Goal: Task Accomplishment & Management: Complete application form

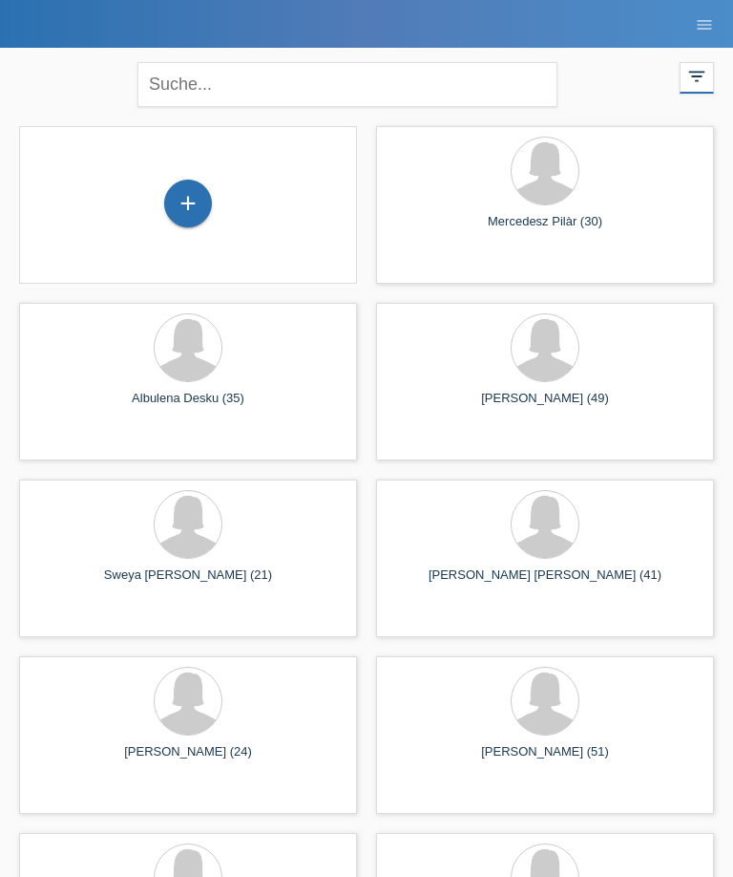
click at [208, 205] on div "+" at bounding box center [188, 203] width 46 height 32
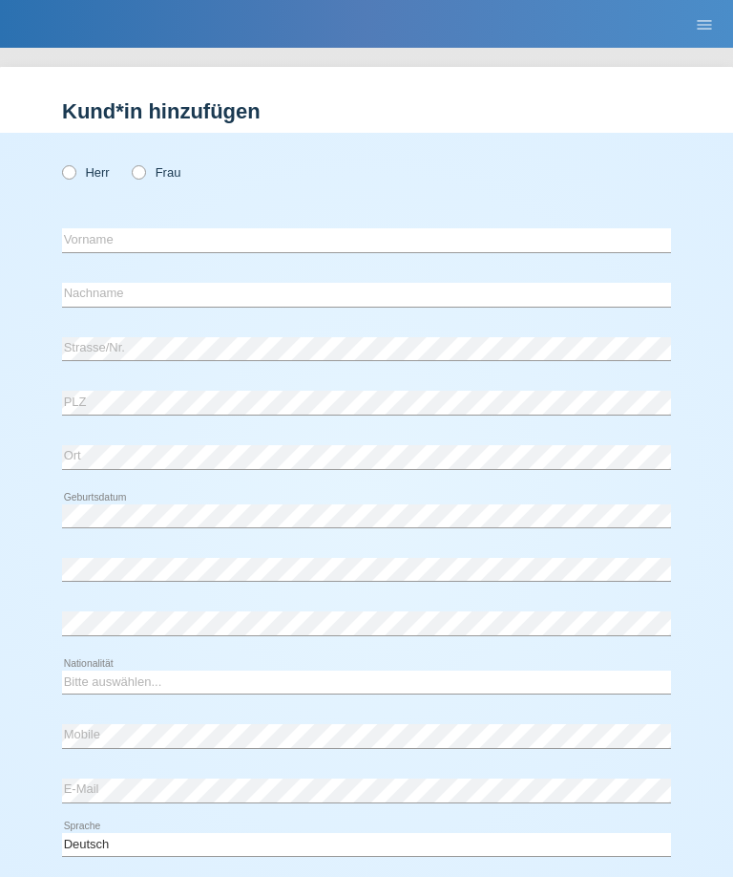
click at [129, 162] on icon at bounding box center [129, 162] width 0 height 0
click at [138, 178] on input "Frau" at bounding box center [138, 171] width 12 height 12
radio input "true"
click at [440, 244] on input "text" at bounding box center [366, 240] width 609 height 24
type input "Mihriban"
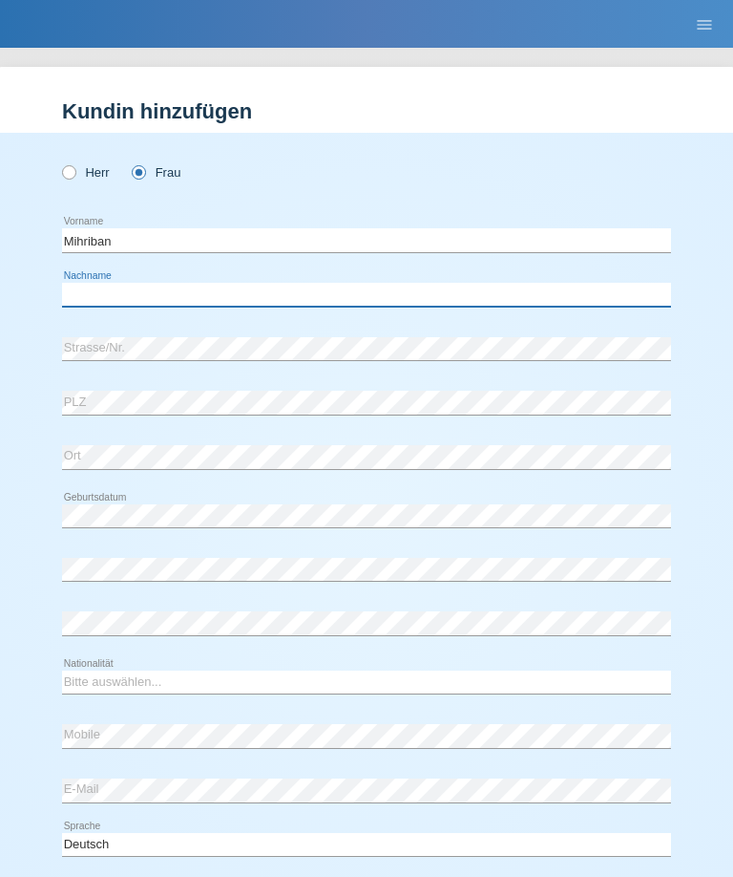
click at [512, 301] on input "text" at bounding box center [366, 295] width 609 height 24
type input "V"
type input "[PERSON_NAME]"
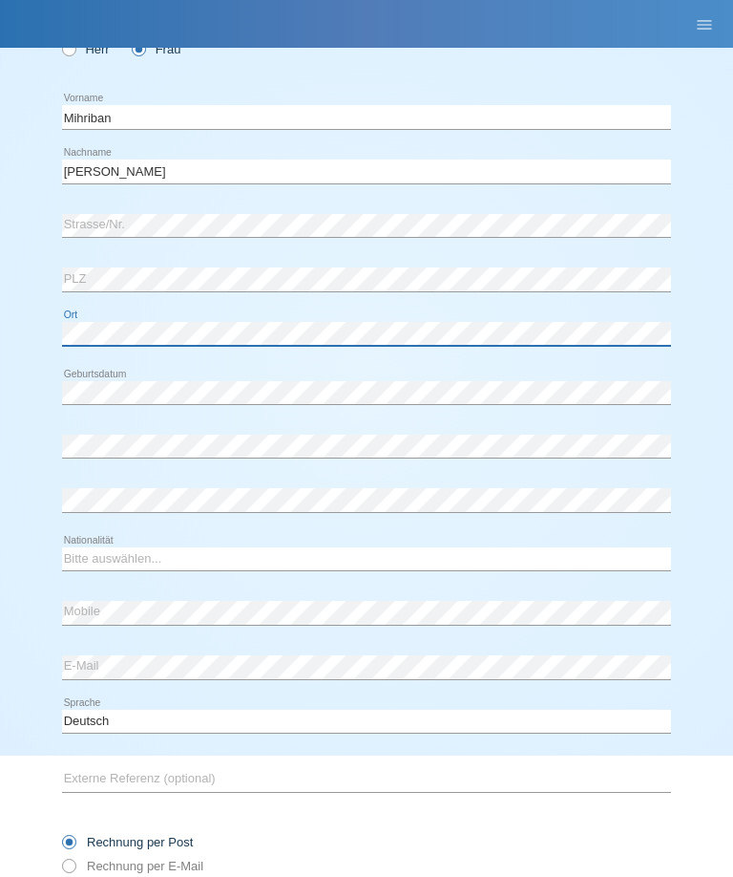
scroll to position [128, 0]
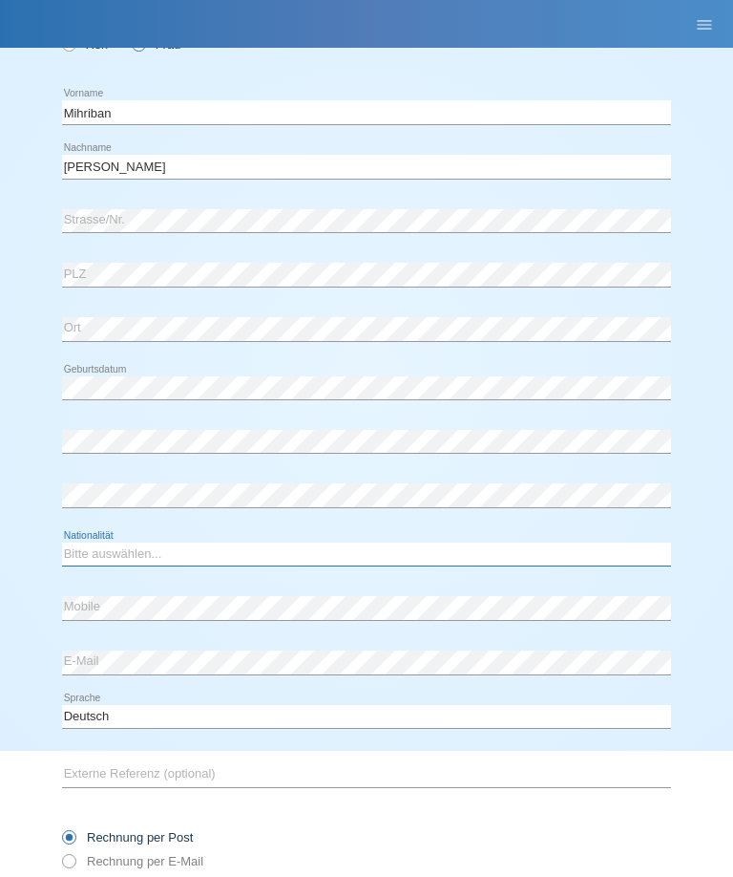
click at [252, 562] on select "Bitte auswählen... Schweiz Deutschland Liechtenstein Österreich ------------ Af…" at bounding box center [366, 553] width 609 height 23
select select "CH"
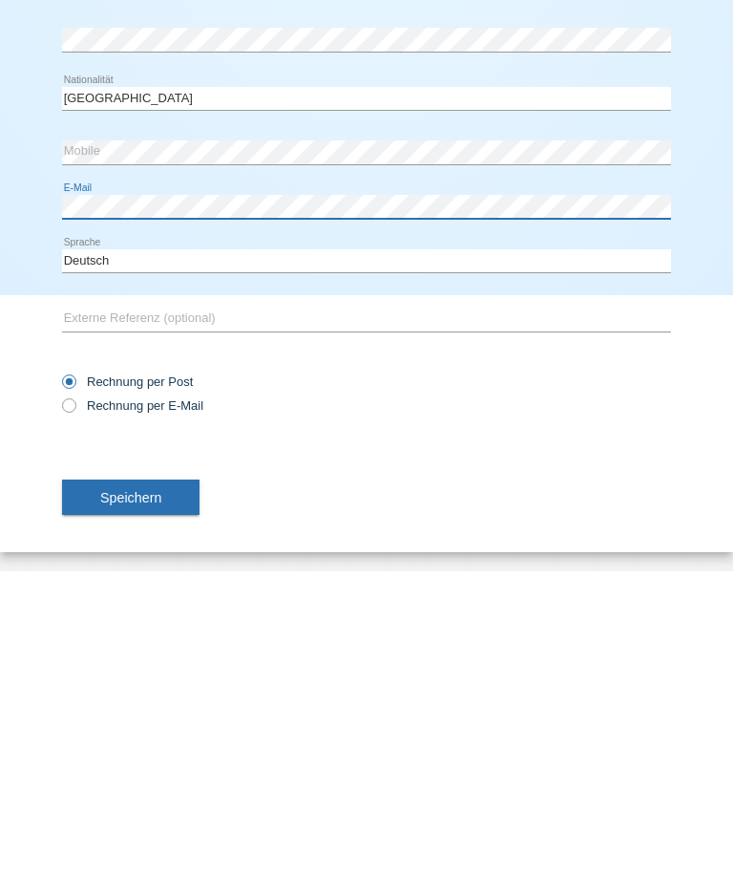
scroll to position [283, 0]
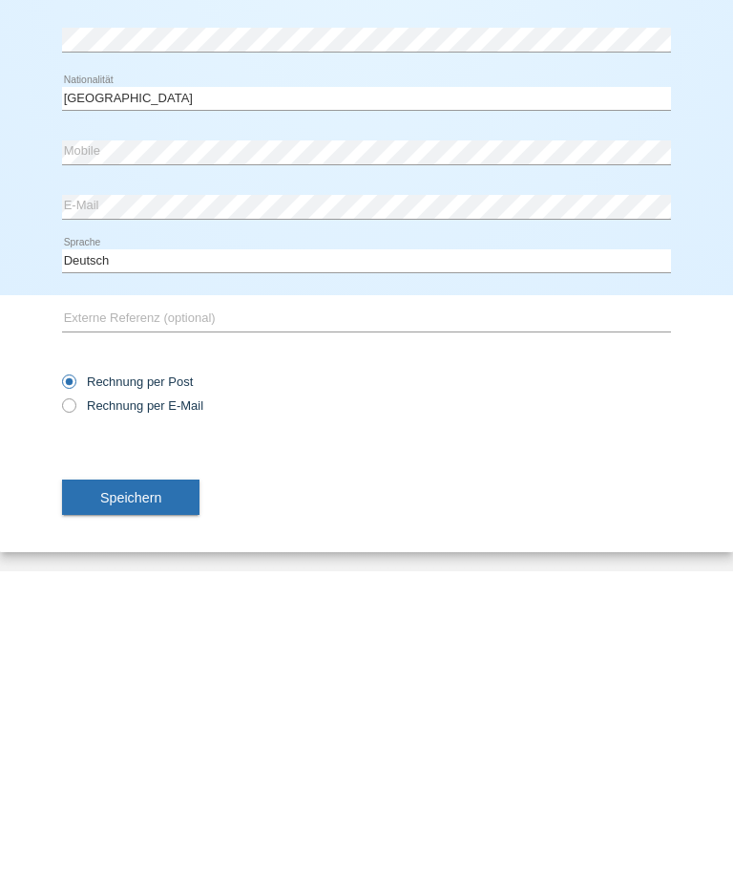
click at [176, 785] on button "Speichern" at bounding box center [131, 803] width 138 height 36
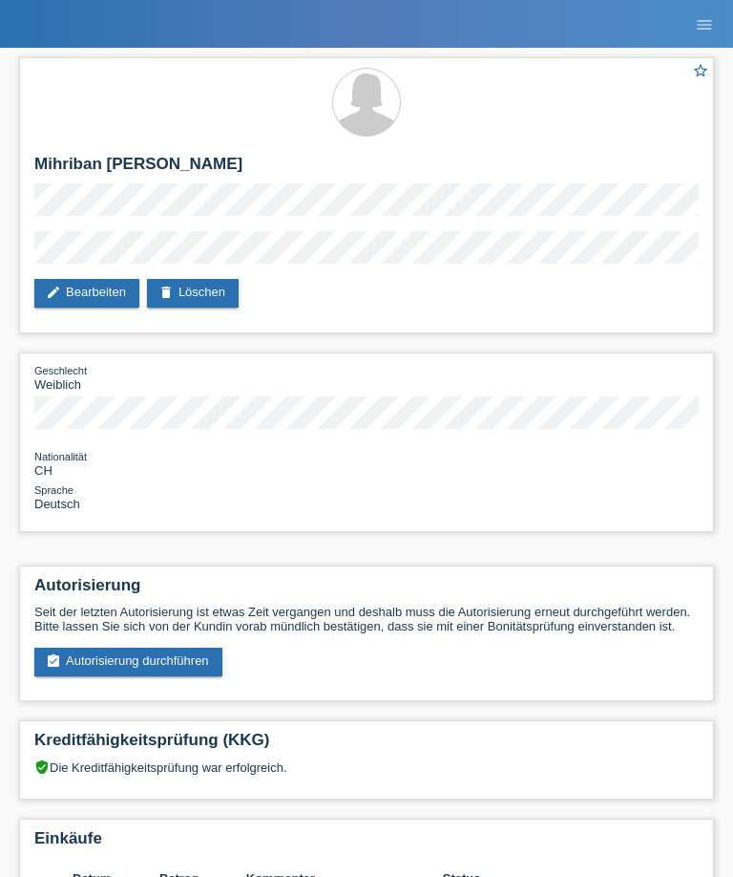
click at [205, 676] on link "assignment_turned_in Autorisierung durchführen" at bounding box center [128, 661] width 188 height 29
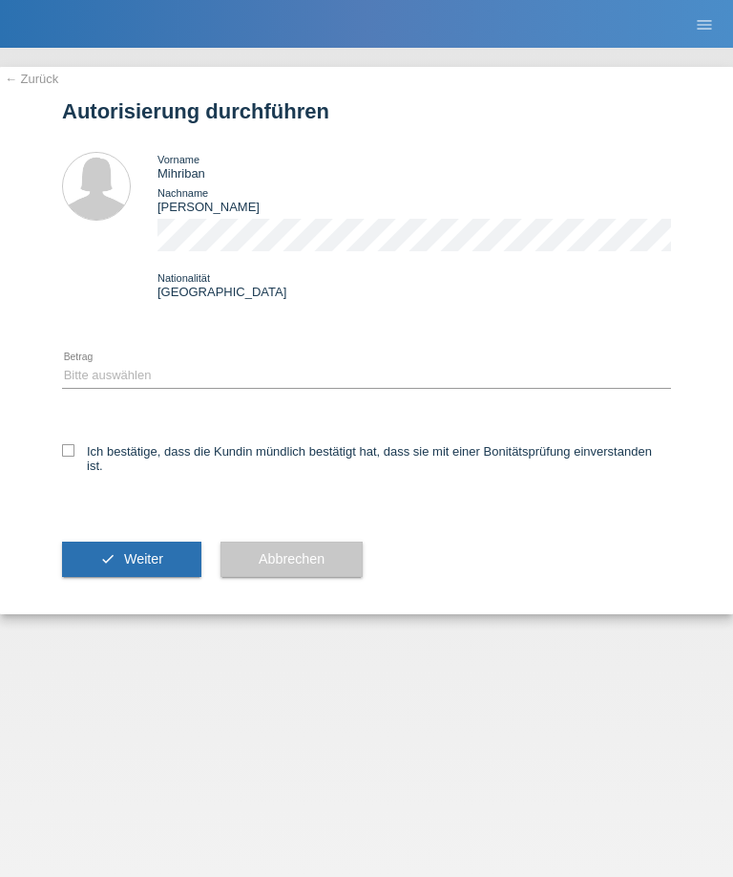
click at [517, 367] on div "Bitte auswählen CHF 1.00 - CHF 499.00 CHF 500.00 - CHF 1'999.00 CHF 2'000.00 - …" at bounding box center [366, 375] width 609 height 49
click at [489, 377] on select "Bitte auswählen CHF 1.00 - CHF 499.00 CHF 500.00 - CHF 1'999.00 CHF 2'000.00 - …" at bounding box center [366, 375] width 609 height 23
click at [323, 387] on select "Bitte auswählen CHF 1.00 - CHF 499.00 CHF 500.00 - CHF 1'999.00 CHF 2'000.00 - …" at bounding box center [366, 375] width 609 height 23
select select "2"
click at [74, 464] on label "Ich bestätige, dass die Kundin mündlich bestätigt hat, dass sie mit einer Bonit…" at bounding box center [366, 458] width 609 height 29
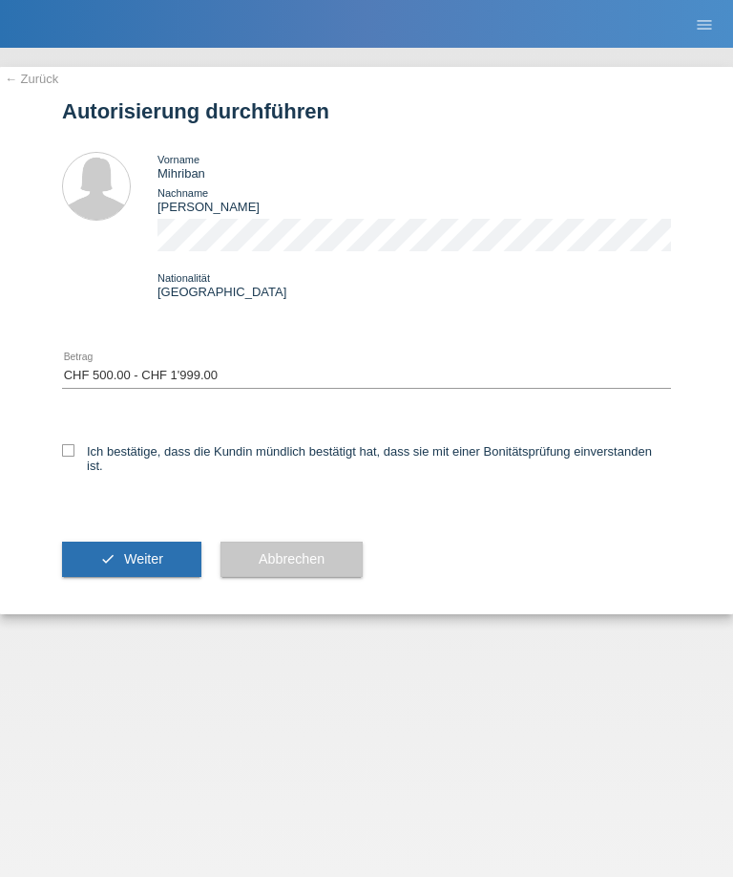
click at [74, 456] on input "Ich bestätige, dass die Kundin mündlich bestätigt hat, dass sie mit einer Bonit…" at bounding box center [68, 450] width 12 height 12
checkbox input "true"
click at [136, 566] on span "Weiter" at bounding box center [143, 558] width 39 height 15
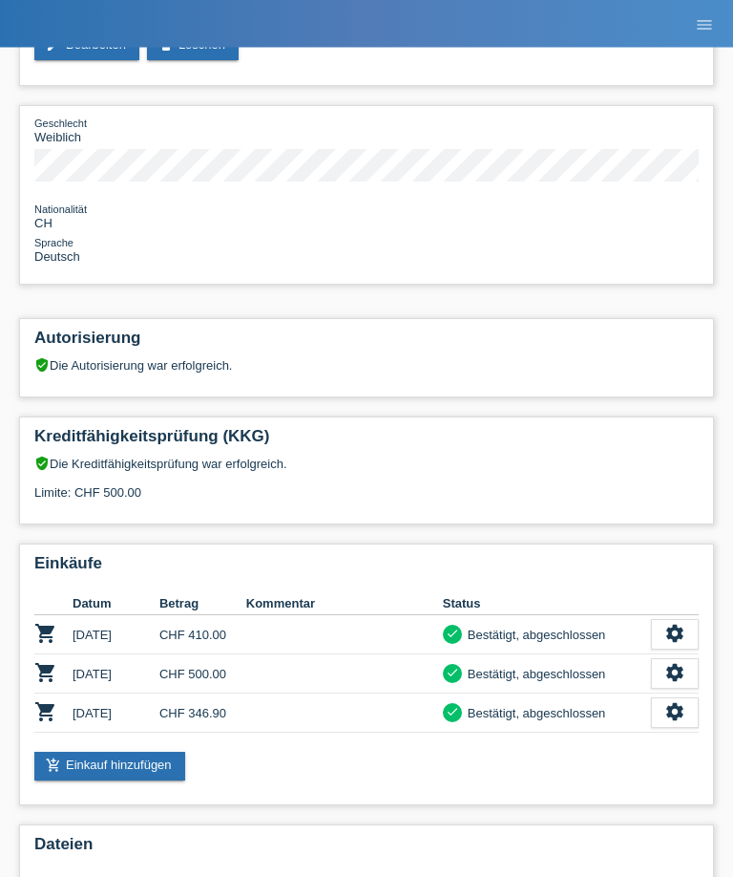
scroll to position [247, 0]
click at [137, 780] on link "add_shopping_cart Einkauf hinzufügen" at bounding box center [109, 766] width 151 height 29
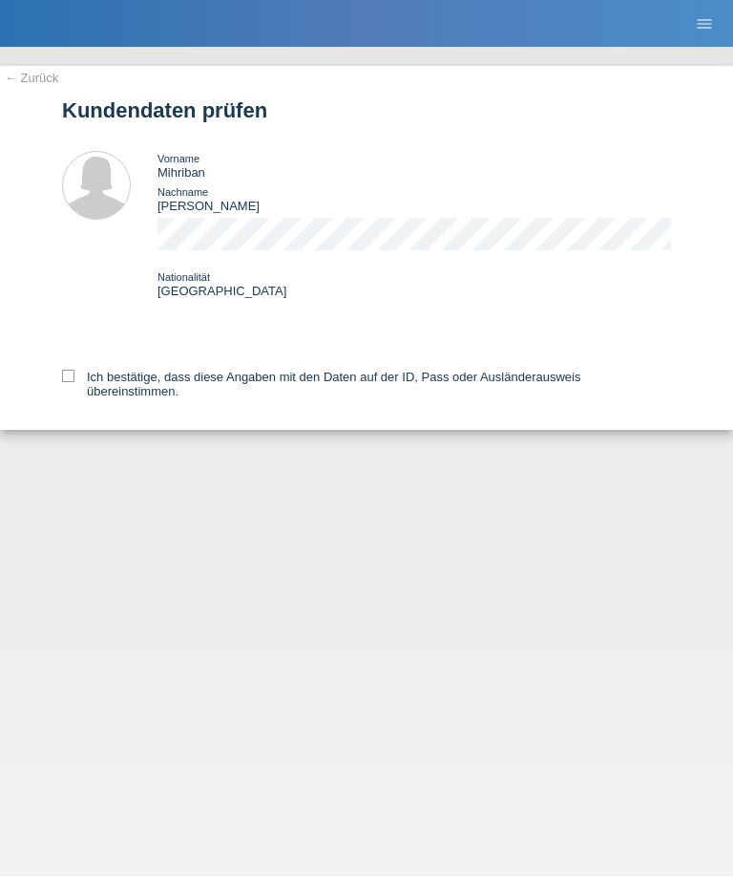
click at [66, 383] on icon at bounding box center [68, 377] width 12 height 12
click at [66, 383] on input "Ich bestätige, dass diese Angaben mit den Daten auf der ID, Pass oder Ausländer…" at bounding box center [68, 377] width 12 height 12
checkbox input "true"
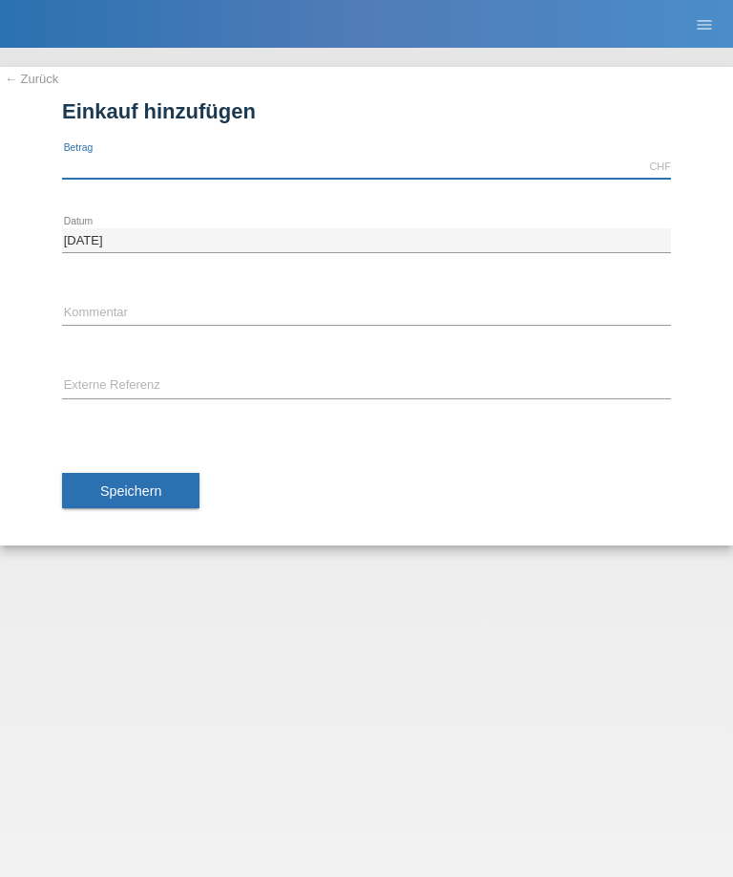
click at [598, 165] on input "text" at bounding box center [366, 167] width 609 height 24
type input "410.00"
click at [164, 482] on button "Speichern" at bounding box center [131, 491] width 138 height 36
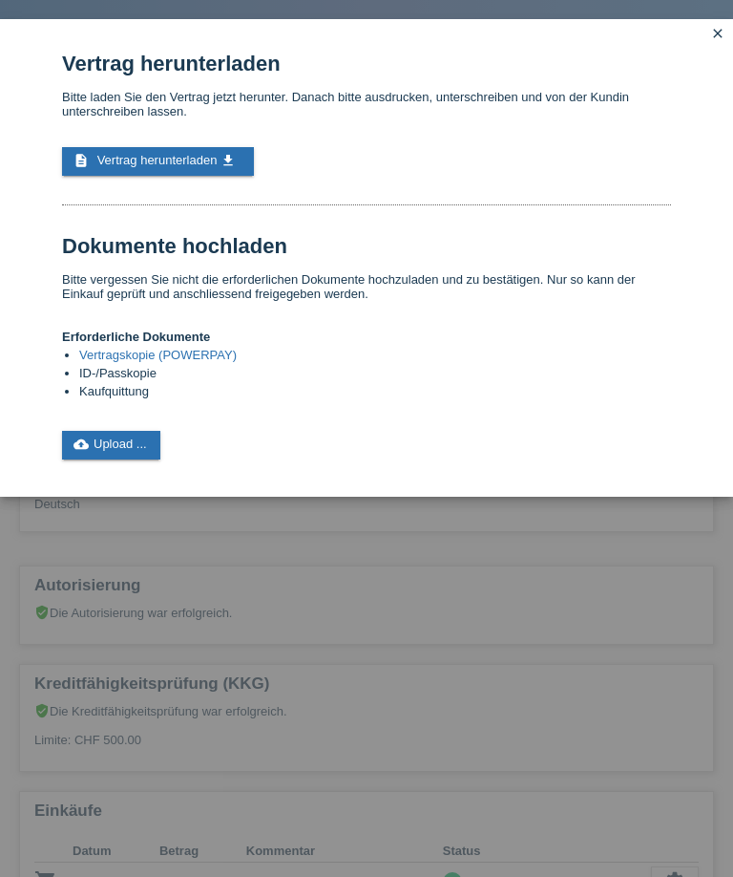
click at [211, 159] on link "description Vertrag herunterladen get_app" at bounding box center [158, 161] width 192 height 29
